Goal: Information Seeking & Learning: Understand process/instructions

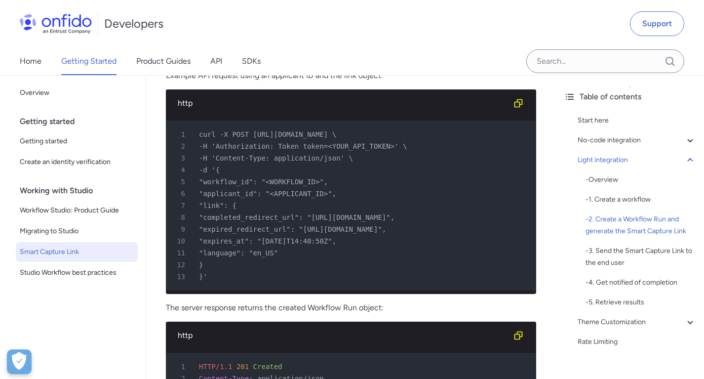
scroll to position [1731, 0]
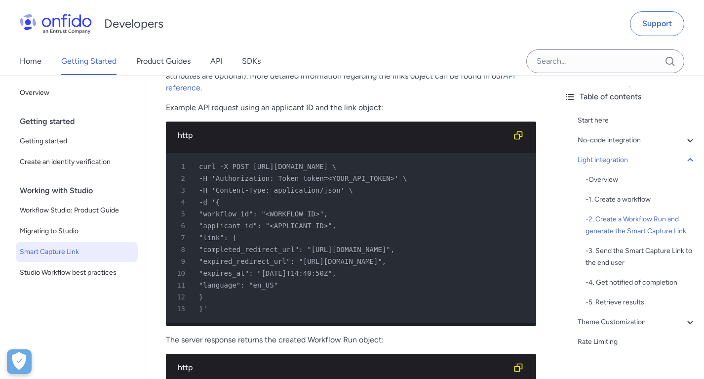
click at [287, 226] on span ""applicant_id": "<APPLICANT_ID>"," at bounding box center [267, 226] width 137 height 8
click at [221, 61] on link "API" at bounding box center [216, 61] width 12 height 28
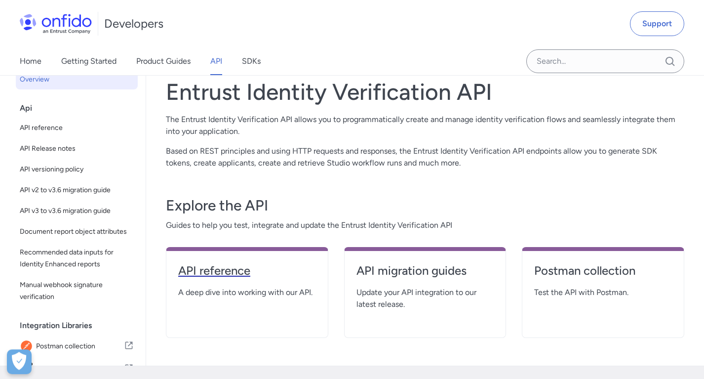
scroll to position [53, 0]
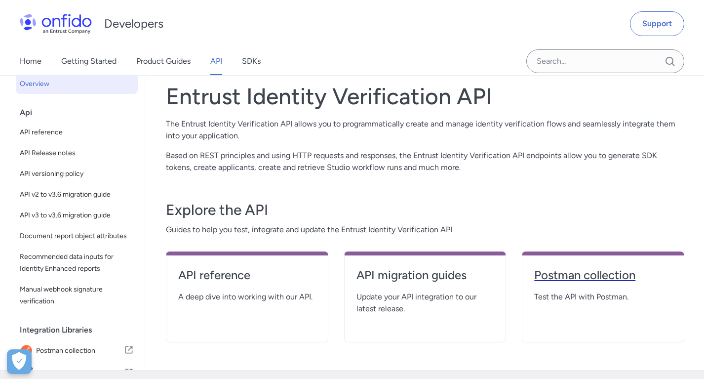
click at [613, 278] on h4 "Postman collection" at bounding box center [603, 275] width 138 height 16
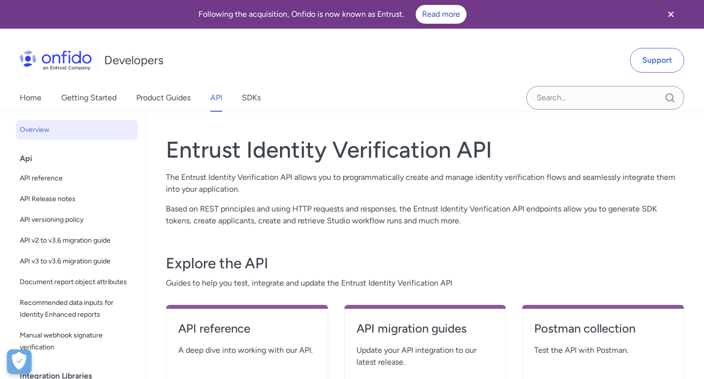
scroll to position [53, 0]
